Goal: Task Accomplishment & Management: Manage account settings

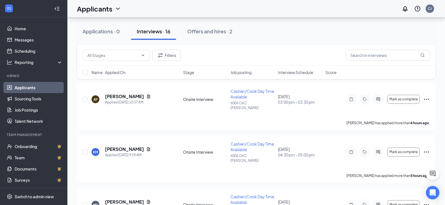
scroll to position [56, 0]
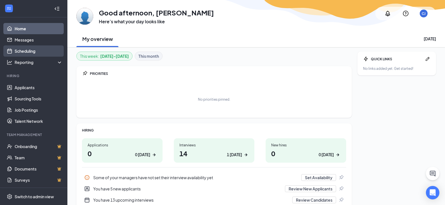
click at [17, 49] on link "Scheduling" at bounding box center [39, 50] width 48 height 11
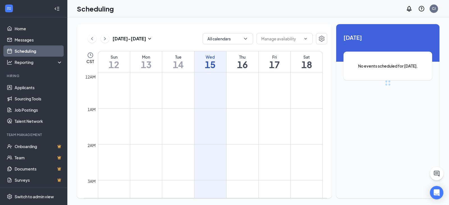
scroll to position [276, 0]
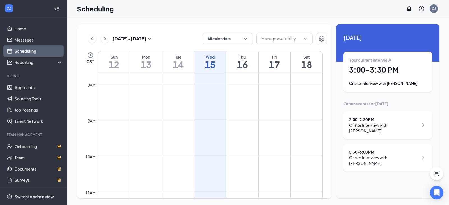
click at [361, 68] on h1 "3:00 - 3:30 PM" at bounding box center [387, 70] width 77 height 10
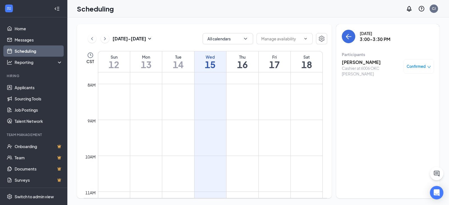
click at [361, 62] on h3 "[PERSON_NAME]" at bounding box center [371, 62] width 59 height 6
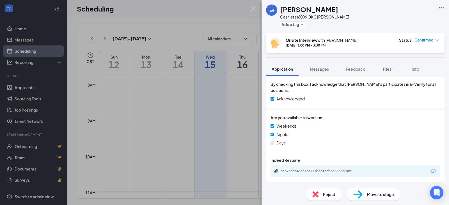
scroll to position [189, 0]
click at [318, 170] on div "ca37c3bc43cae6a771be6133b3a5855d.pdf" at bounding box center [320, 171] width 79 height 4
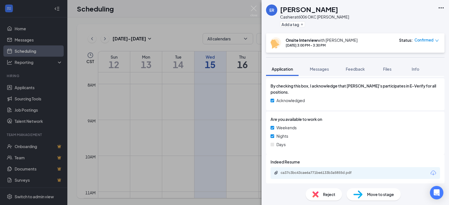
click at [298, 173] on div "ca37c3bc43cae6a771be6133b3a5855d.pdf" at bounding box center [320, 173] width 79 height 4
click at [256, 7] on img at bounding box center [253, 11] width 7 height 11
